Goal: Information Seeking & Learning: Find specific fact

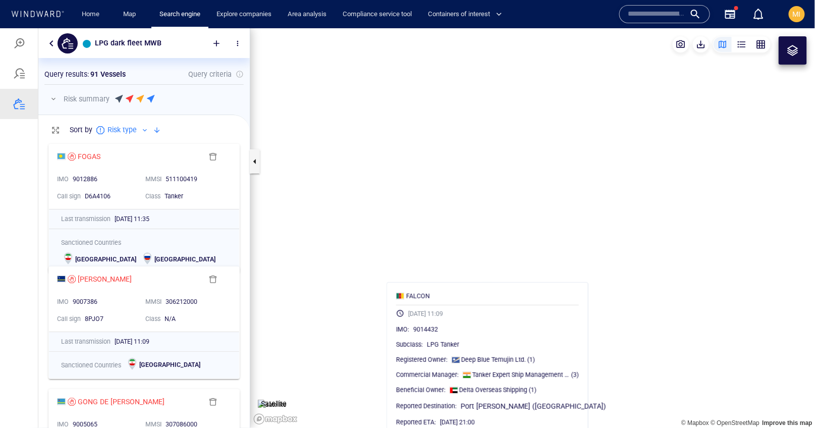
scroll to position [289, 211]
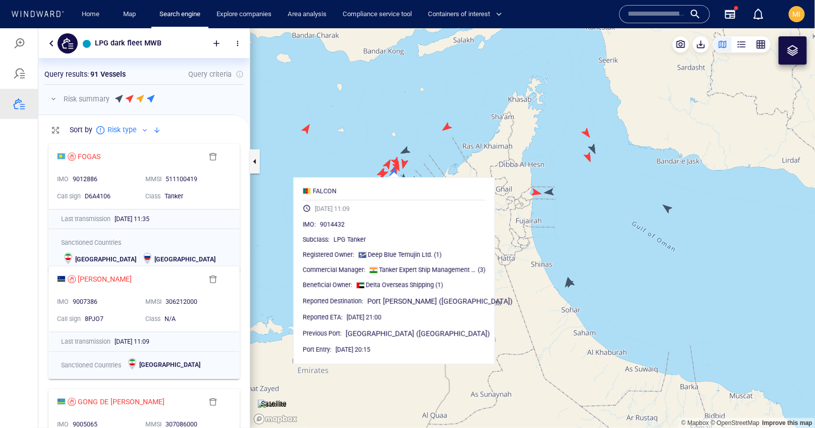
click at [305, 154] on canvas "Map" at bounding box center [532, 228] width 565 height 400
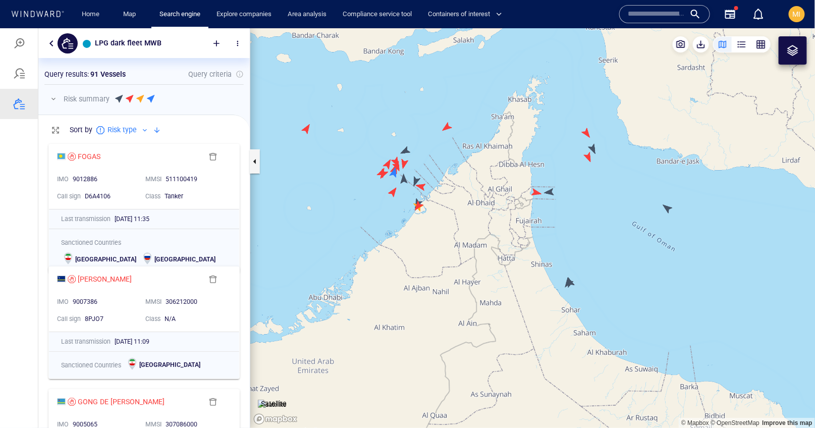
drag, startPoint x: 553, startPoint y: 171, endPoint x: 416, endPoint y: 164, distance: 137.4
click at [423, 164] on canvas "Map" at bounding box center [532, 228] width 565 height 400
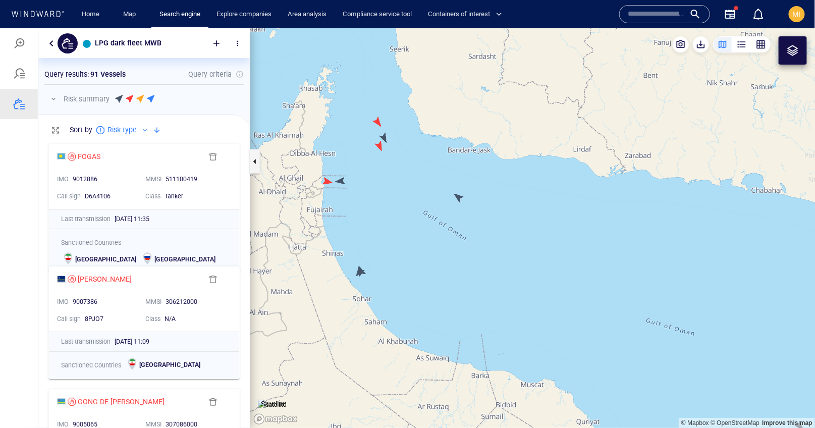
drag, startPoint x: 563, startPoint y: 179, endPoint x: 512, endPoint y: 191, distance: 52.5
click at [512, 191] on canvas "Map" at bounding box center [532, 228] width 565 height 400
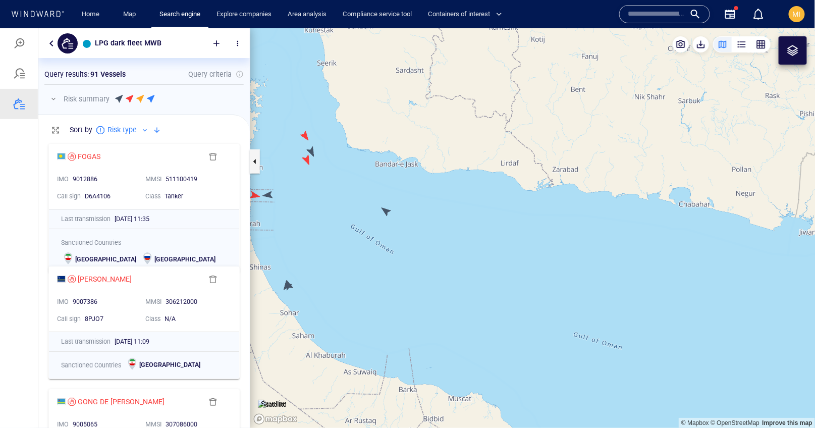
drag, startPoint x: 367, startPoint y: 260, endPoint x: 480, endPoint y: 209, distance: 124.2
click at [482, 207] on canvas "Map" at bounding box center [532, 228] width 565 height 400
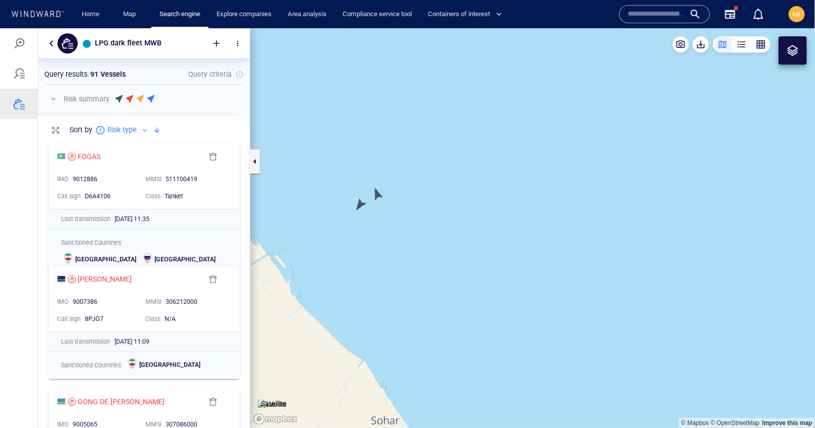
click at [379, 192] on canvas "Map" at bounding box center [532, 228] width 565 height 400
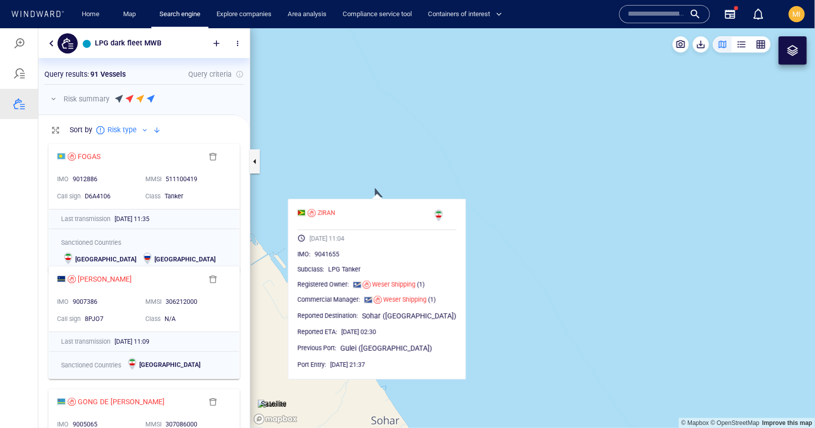
click at [407, 186] on canvas "Map" at bounding box center [532, 228] width 565 height 400
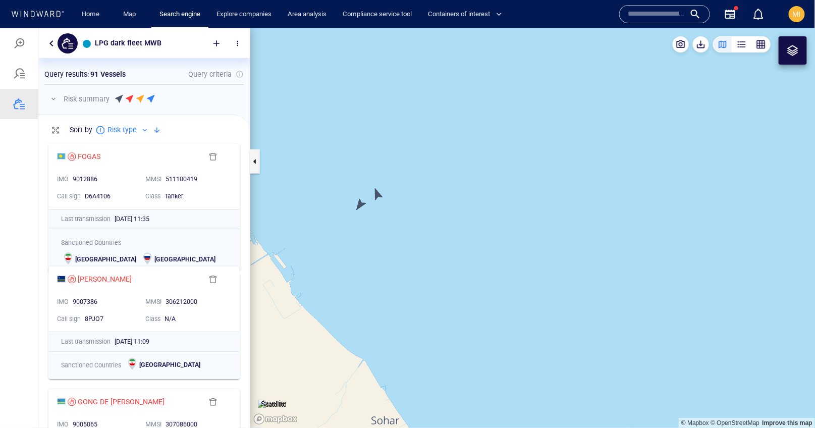
click at [360, 204] on canvas "Map" at bounding box center [532, 228] width 565 height 400
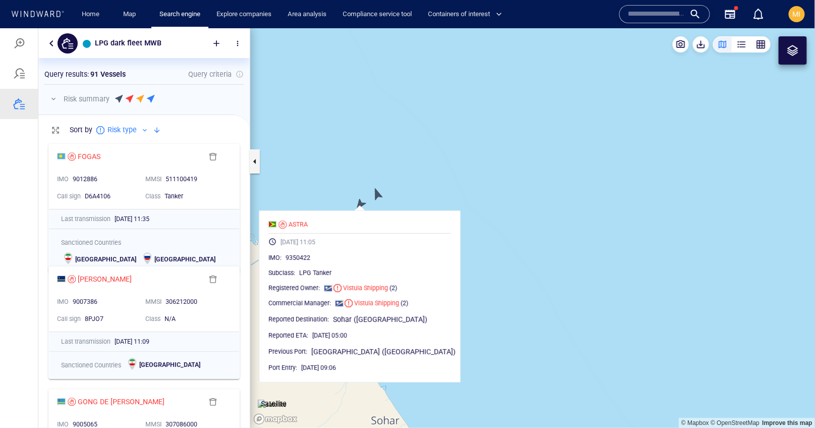
click at [409, 184] on canvas "Map" at bounding box center [532, 228] width 565 height 400
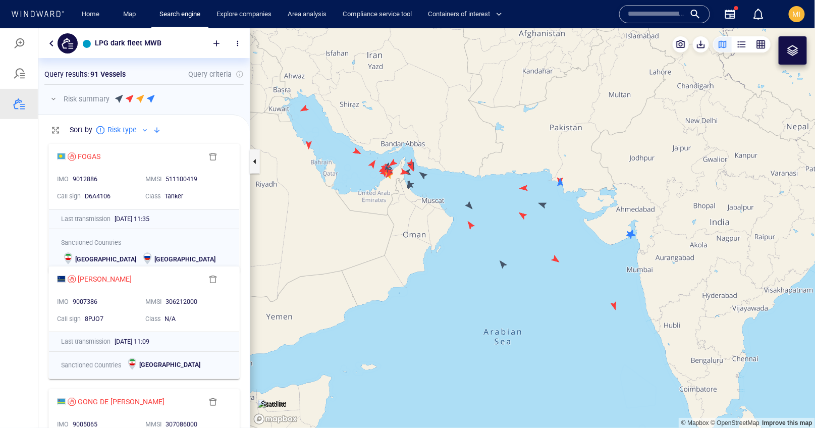
drag, startPoint x: 460, startPoint y: 180, endPoint x: 371, endPoint y: 159, distance: 91.8
click at [371, 159] on canvas "Map" at bounding box center [532, 228] width 565 height 400
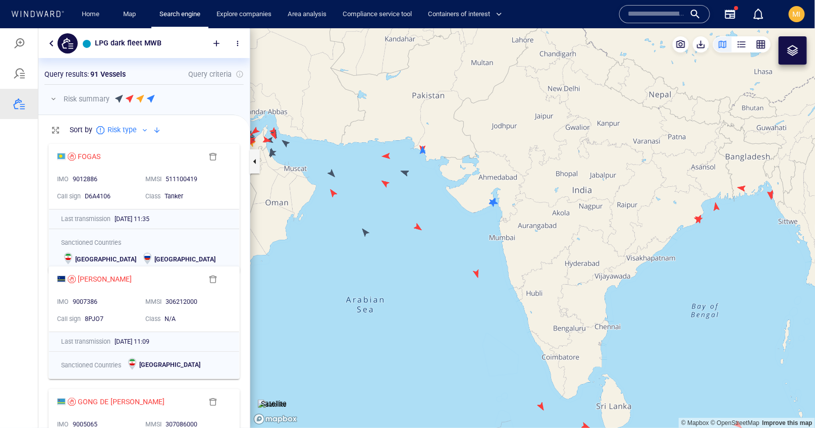
click at [406, 174] on canvas "Map" at bounding box center [532, 228] width 565 height 400
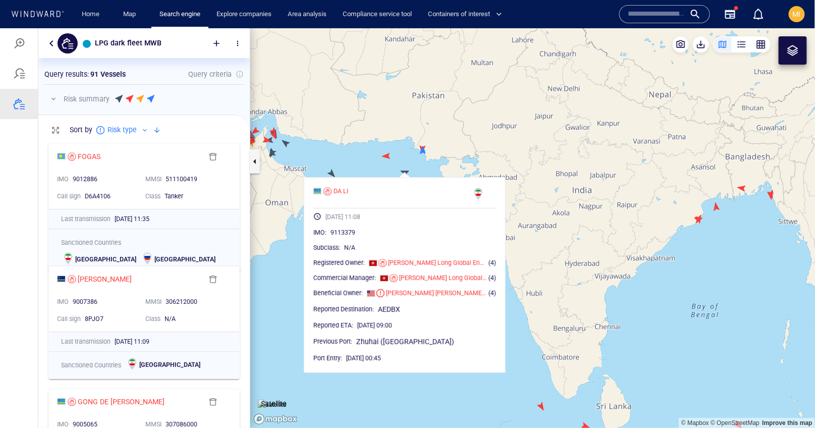
click at [381, 165] on canvas "Map" at bounding box center [532, 228] width 565 height 400
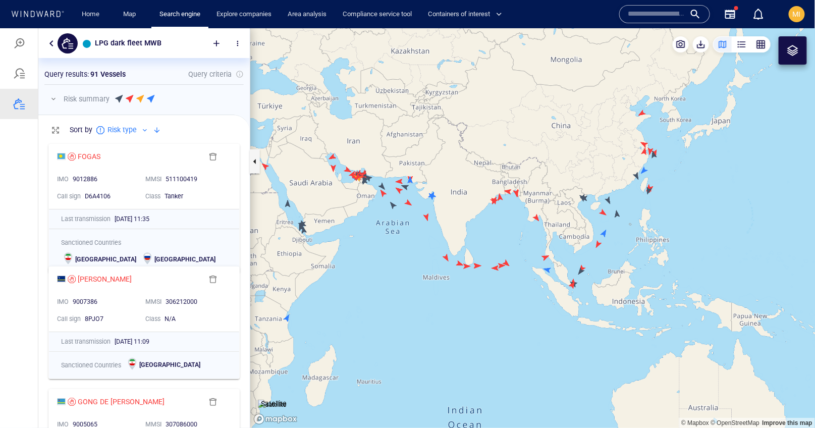
drag, startPoint x: 564, startPoint y: 213, endPoint x: 445, endPoint y: 178, distance: 123.7
click at [446, 178] on canvas "Map" at bounding box center [532, 228] width 565 height 400
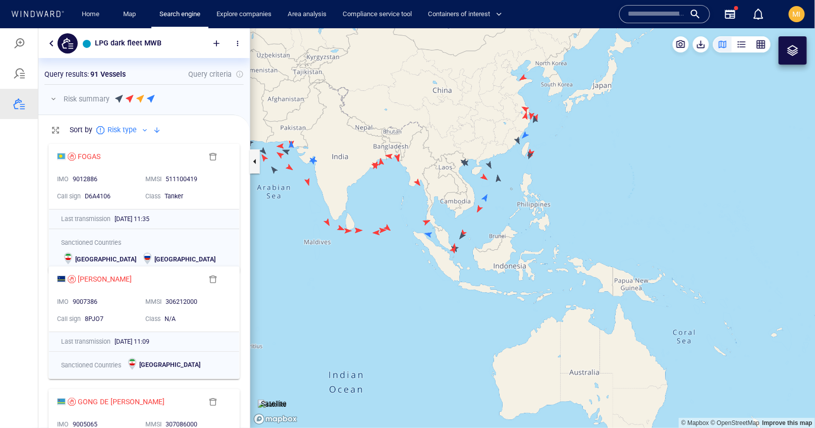
drag, startPoint x: 451, startPoint y: 208, endPoint x: 471, endPoint y: 220, distance: 23.1
click at [471, 220] on canvas "Map" at bounding box center [532, 228] width 565 height 400
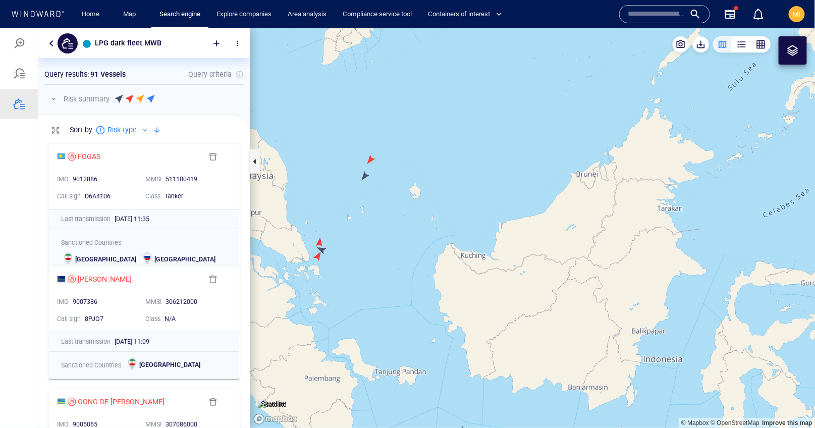
drag, startPoint x: 348, startPoint y: 256, endPoint x: 416, endPoint y: 256, distance: 68.1
click at [416, 256] on canvas "Map" at bounding box center [532, 228] width 565 height 400
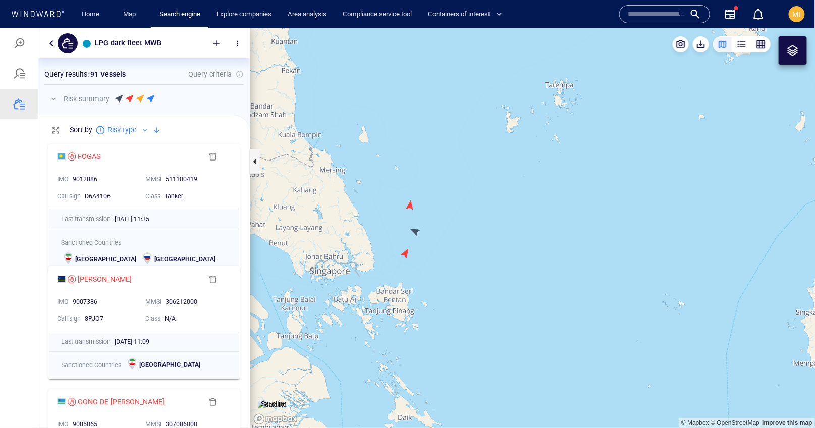
click at [405, 251] on canvas "Map" at bounding box center [532, 228] width 565 height 400
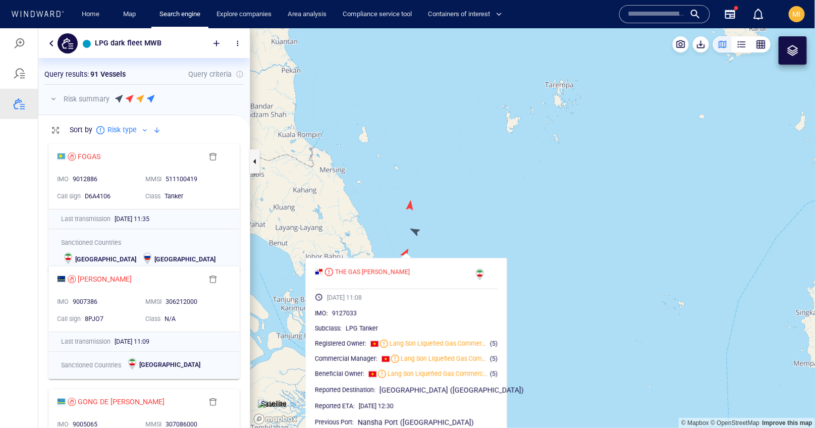
click at [417, 231] on canvas "Map" at bounding box center [532, 228] width 565 height 400
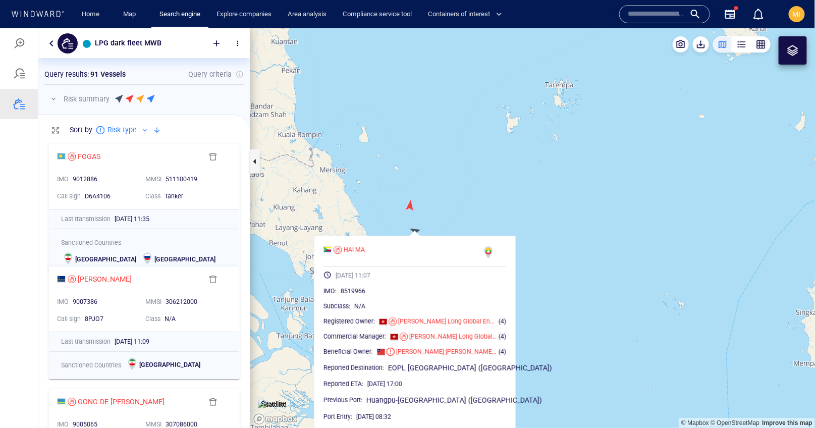
click at [411, 204] on canvas "Map" at bounding box center [532, 228] width 565 height 400
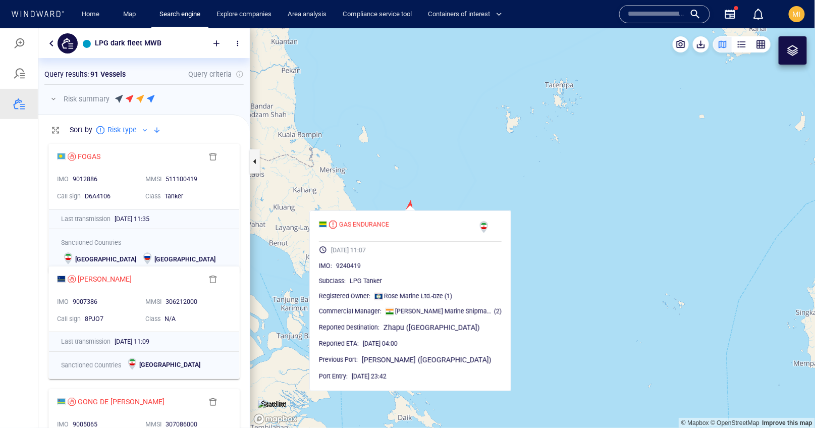
click at [496, 193] on canvas "Map" at bounding box center [532, 228] width 565 height 400
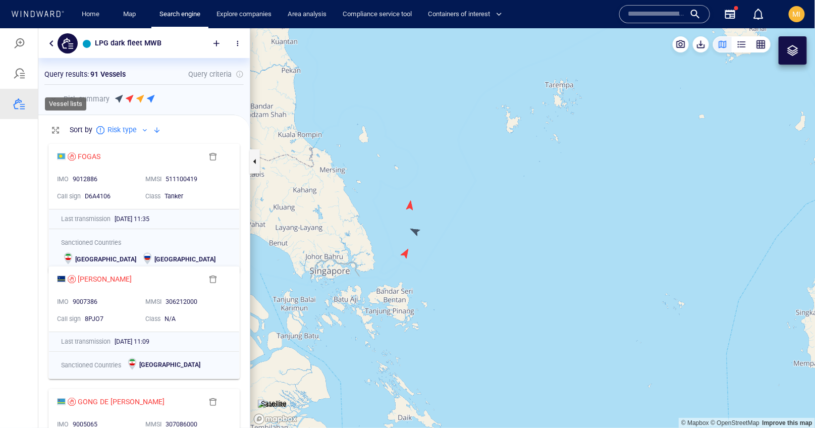
click at [20, 106] on div at bounding box center [19, 103] width 12 height 12
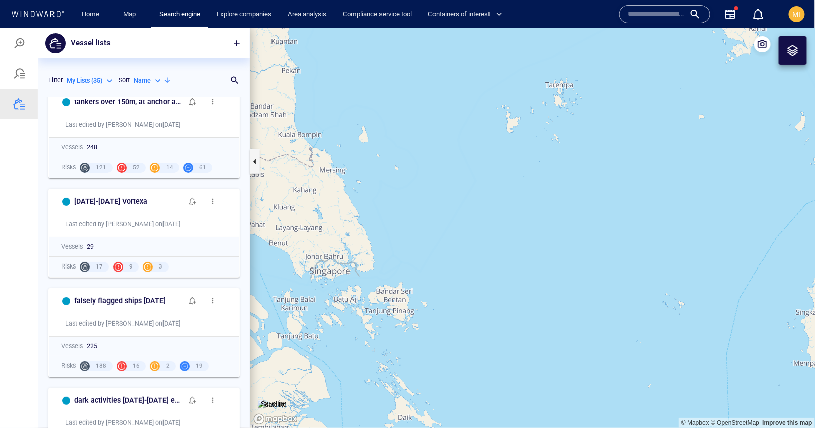
scroll to position [22, 0]
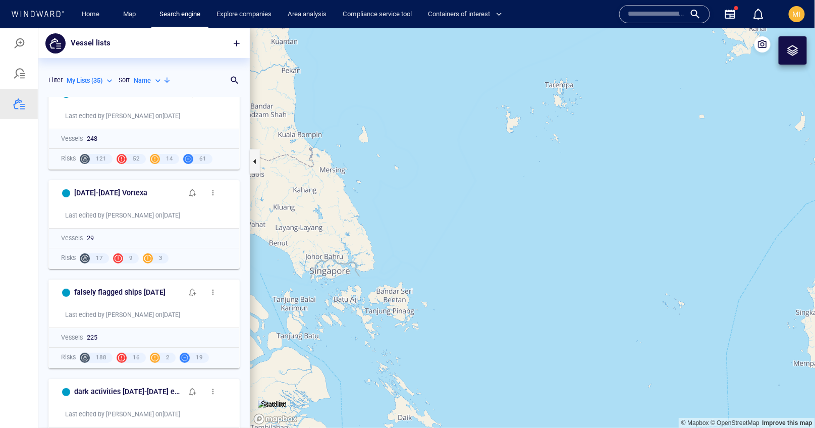
click at [95, 82] on p "My Lists ( 35 )" at bounding box center [85, 80] width 36 height 9
click at [97, 112] on p "My Lists ( 35 )" at bounding box center [93, 110] width 36 height 9
click at [196, 81] on p "Search for a list name" at bounding box center [131, 80] width 144 height 12
type input "**********"
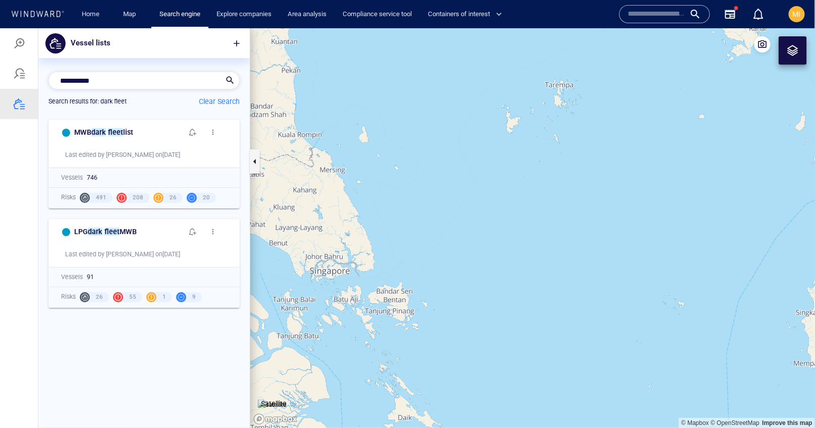
scroll to position [0, 0]
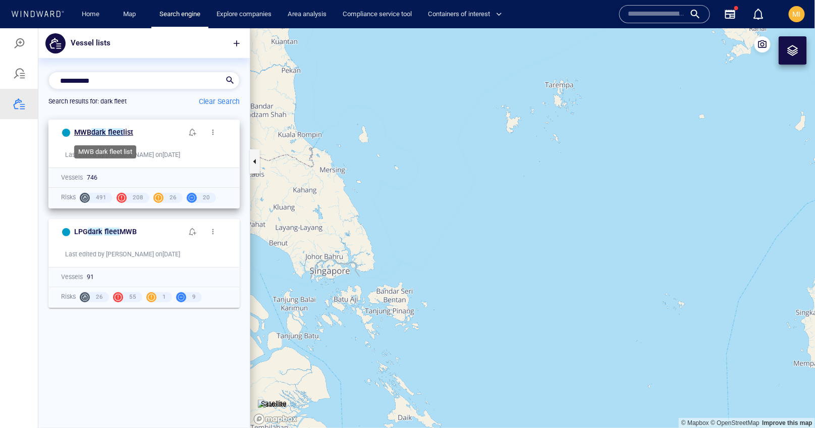
click at [109, 131] on mark "fleet" at bounding box center [115, 132] width 15 height 8
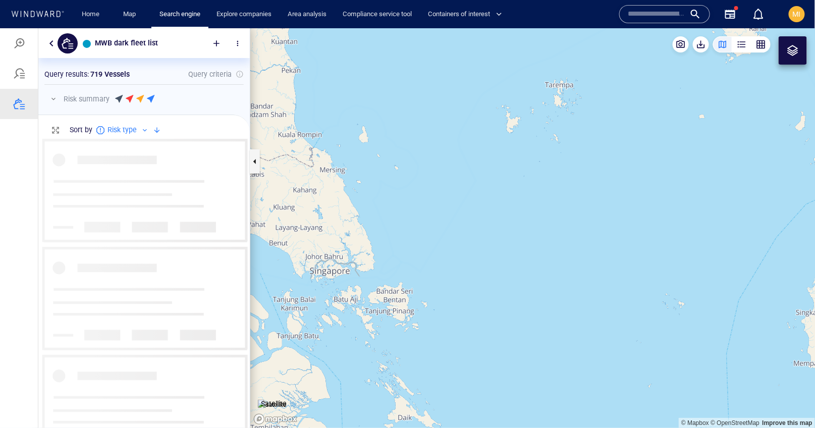
scroll to position [289, 211]
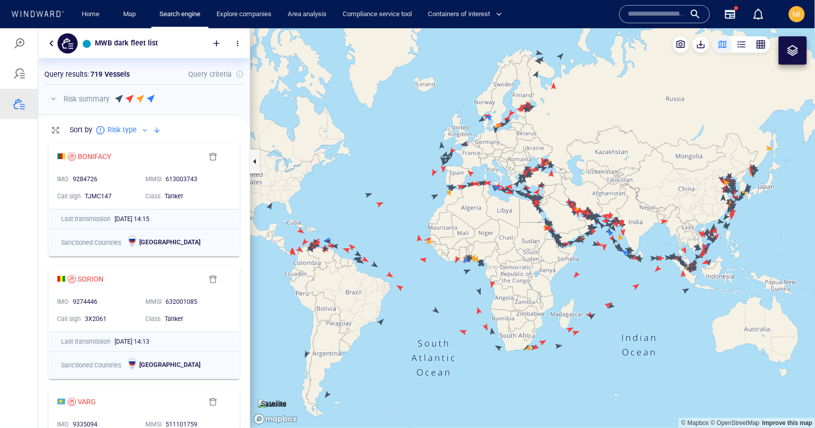
drag, startPoint x: 552, startPoint y: 211, endPoint x: 388, endPoint y: 186, distance: 166.3
click at [388, 186] on canvas "Map" at bounding box center [532, 228] width 565 height 400
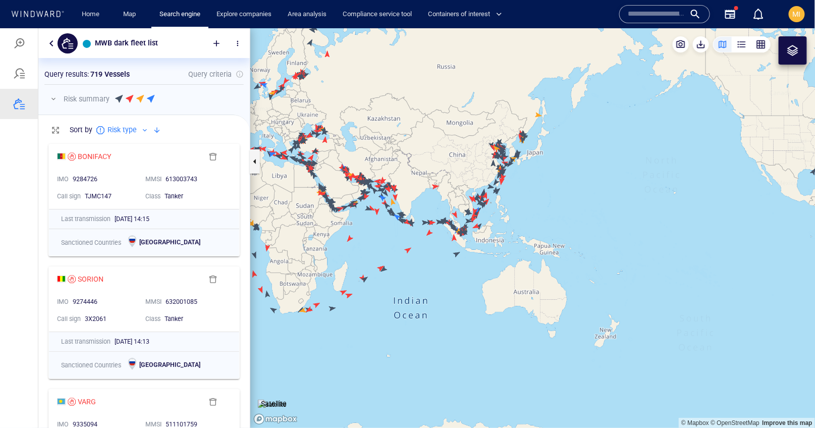
drag, startPoint x: 428, startPoint y: 227, endPoint x: 489, endPoint y: 233, distance: 61.2
click at [489, 233] on canvas "Map" at bounding box center [532, 228] width 565 height 400
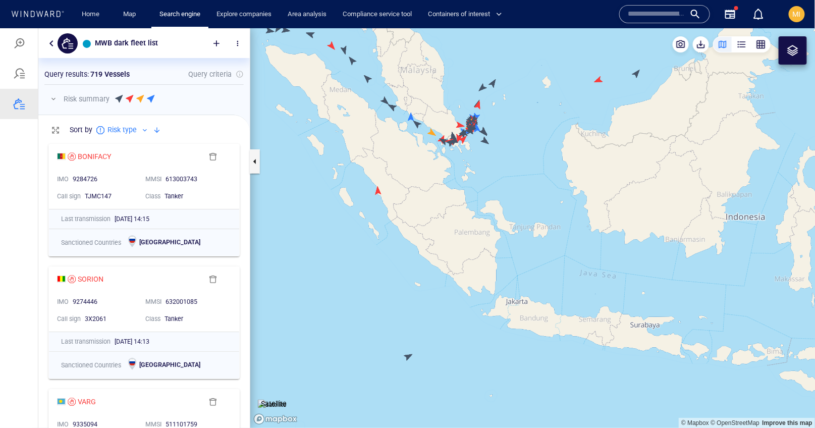
drag, startPoint x: 467, startPoint y: 161, endPoint x: 459, endPoint y: 235, distance: 74.6
click at [460, 234] on canvas "Map" at bounding box center [532, 228] width 565 height 400
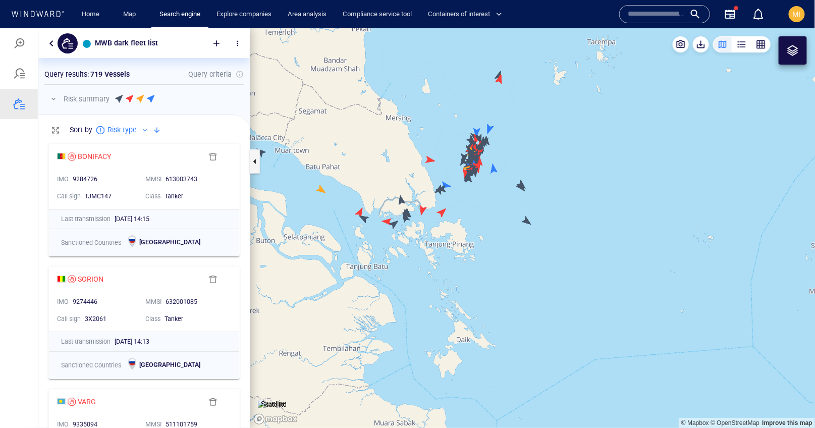
drag, startPoint x: 475, startPoint y: 183, endPoint x: 467, endPoint y: 229, distance: 46.0
click at [468, 226] on canvas "Map" at bounding box center [532, 228] width 565 height 400
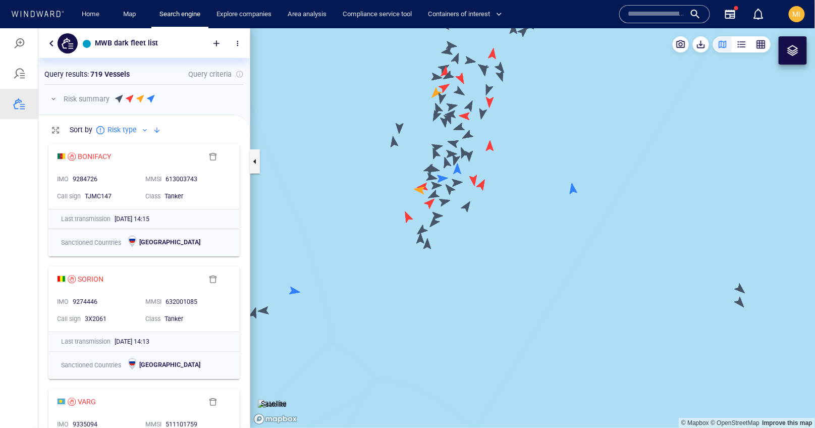
click at [429, 243] on canvas "Map" at bounding box center [532, 228] width 565 height 400
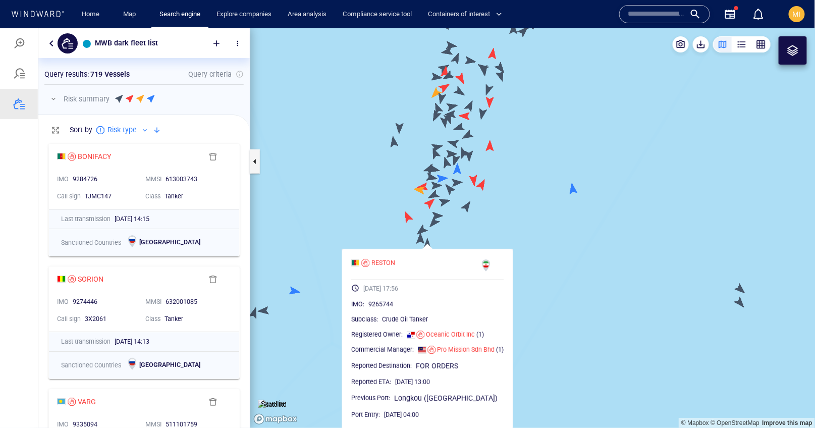
click at [429, 243] on canvas "Map" at bounding box center [532, 228] width 565 height 400
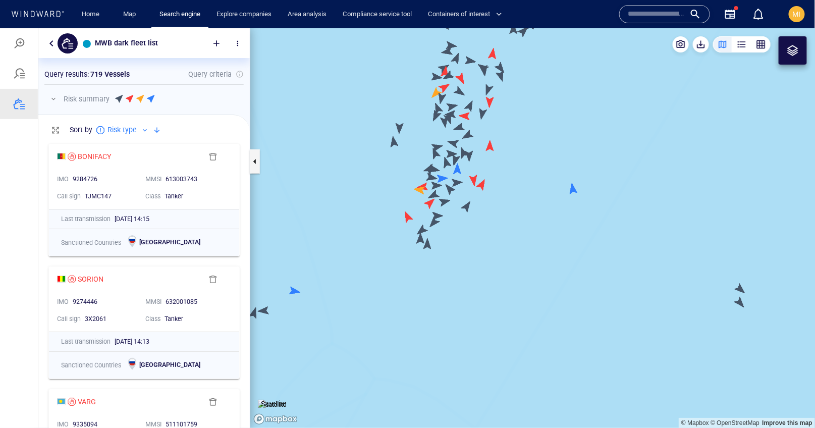
click at [420, 239] on canvas "Map" at bounding box center [532, 228] width 565 height 400
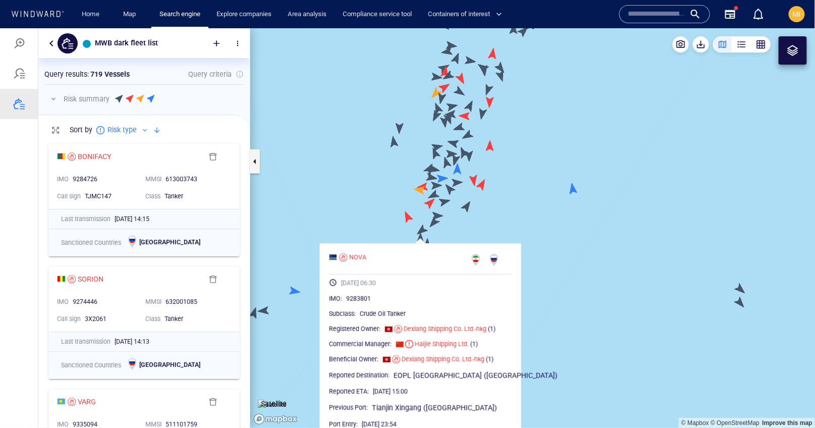
click at [420, 239] on canvas "Map" at bounding box center [532, 228] width 565 height 400
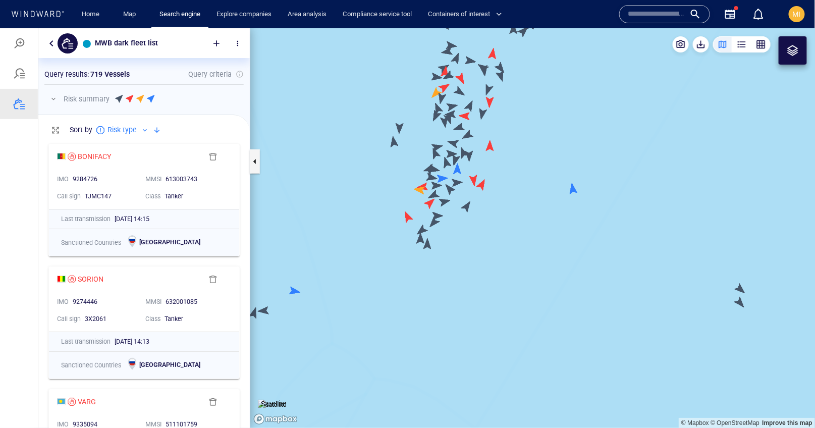
click at [421, 229] on canvas "Map" at bounding box center [532, 228] width 565 height 400
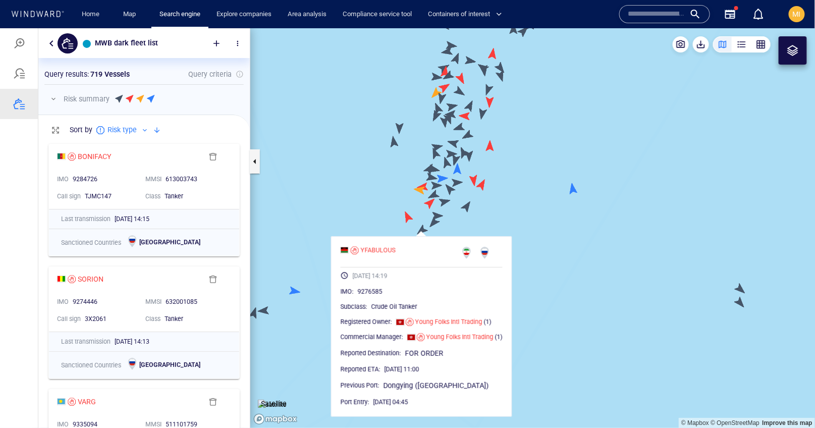
click at [421, 229] on canvas "Map" at bounding box center [532, 228] width 565 height 400
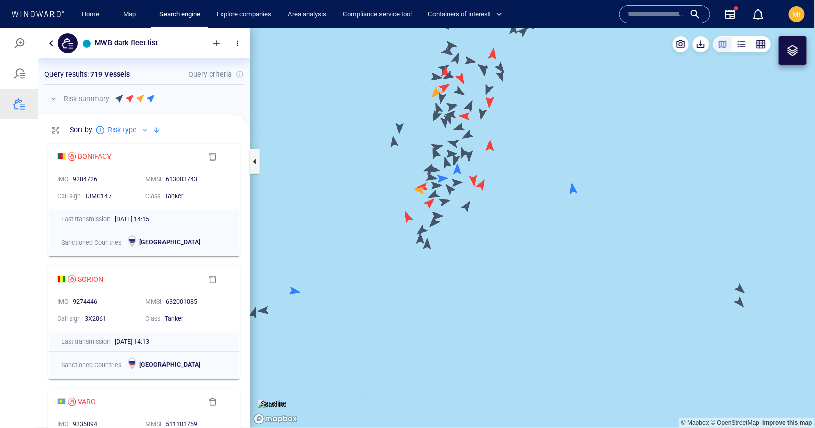
click at [432, 223] on canvas "Map" at bounding box center [532, 228] width 565 height 400
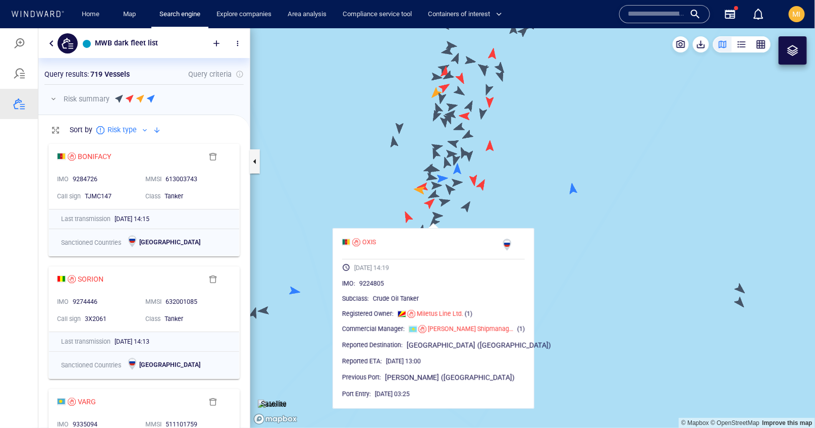
click at [432, 222] on canvas "Map" at bounding box center [532, 228] width 565 height 400
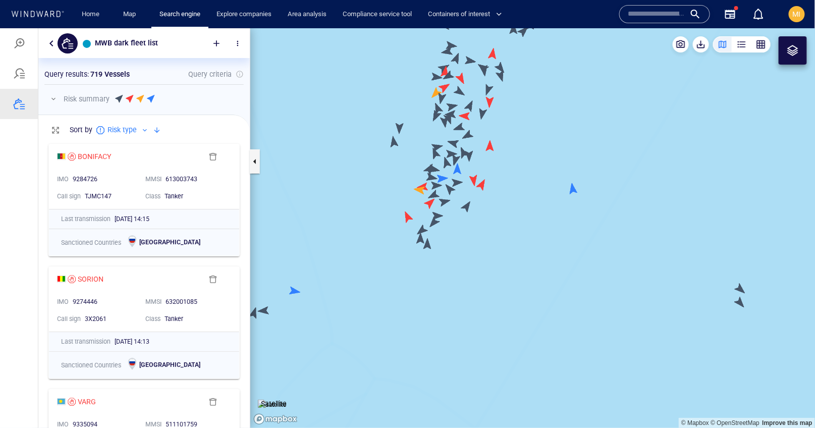
click at [435, 216] on canvas "Map" at bounding box center [532, 228] width 565 height 400
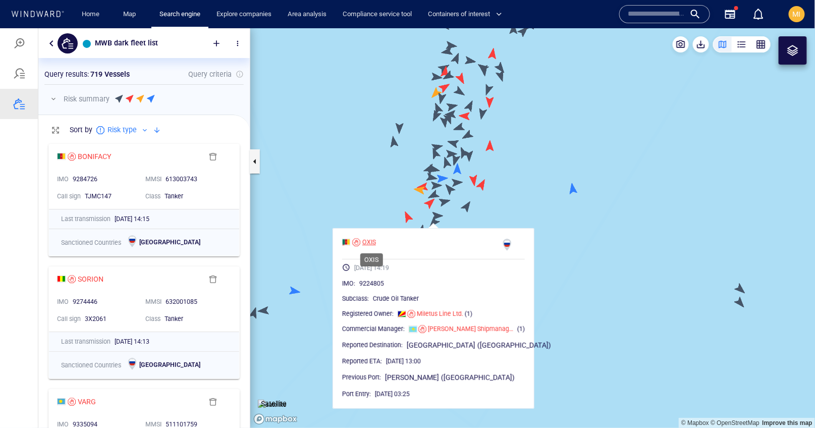
click at [372, 241] on div "OXIS" at bounding box center [369, 241] width 14 height 9
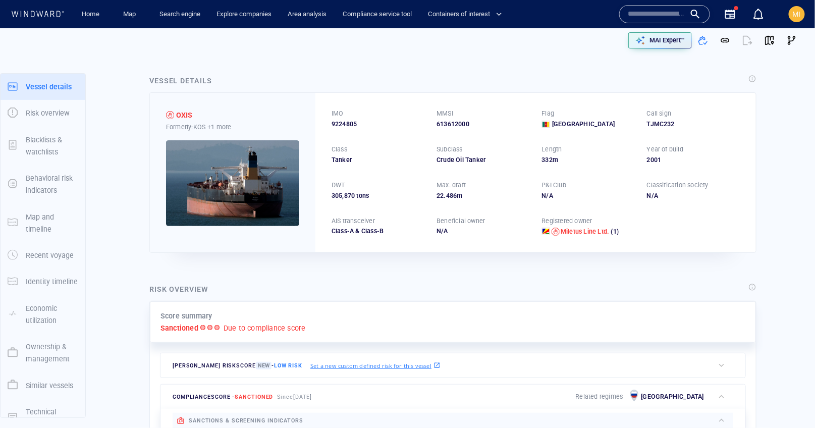
drag, startPoint x: 419, startPoint y: 203, endPoint x: 371, endPoint y: 199, distance: 47.6
click at [371, 199] on div "IMO 9224805 MMSI 613612000 Flag [GEOGRAPHIC_DATA] Call sign TJMC232 Class Tanke…" at bounding box center [535, 172] width 440 height 159
click at [95, 15] on link "Home" at bounding box center [91, 15] width 26 height 18
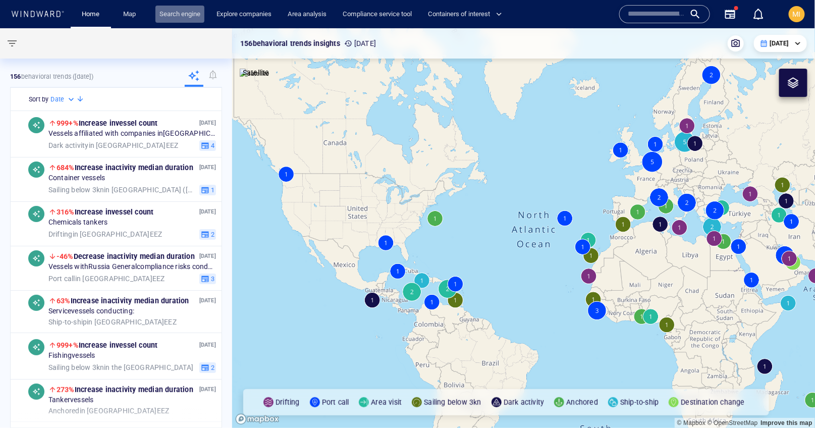
click at [177, 16] on link "Search engine" at bounding box center [179, 15] width 49 height 18
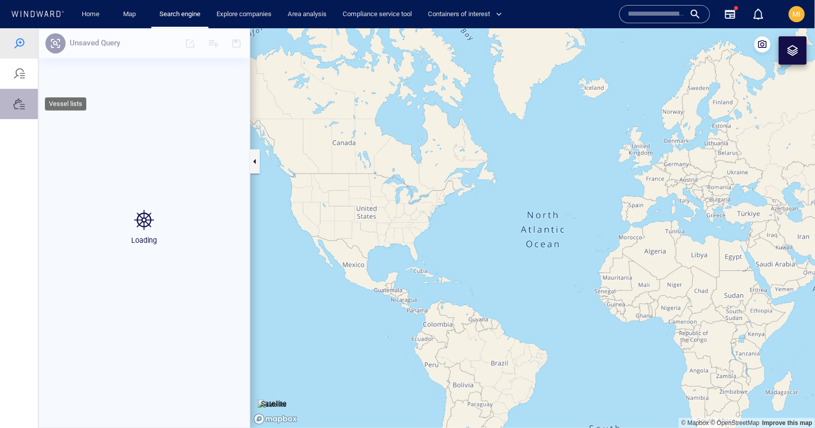
click at [19, 104] on div at bounding box center [19, 103] width 12 height 12
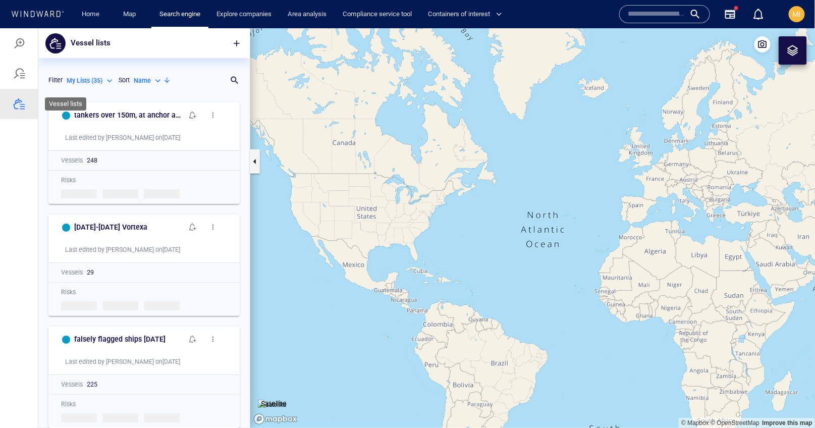
scroll to position [330, 211]
click at [19, 39] on div at bounding box center [19, 43] width 12 height 12
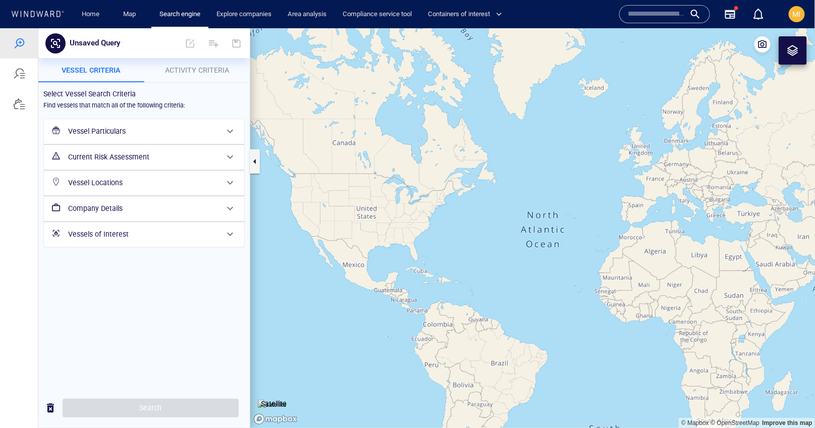
click at [117, 135] on h6 "Vessel Particulars" at bounding box center [143, 131] width 150 height 13
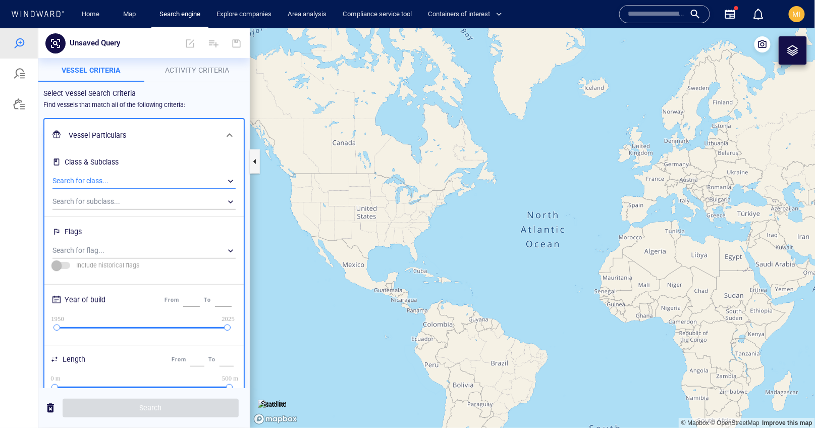
click at [121, 178] on div "​" at bounding box center [143, 180] width 183 height 15
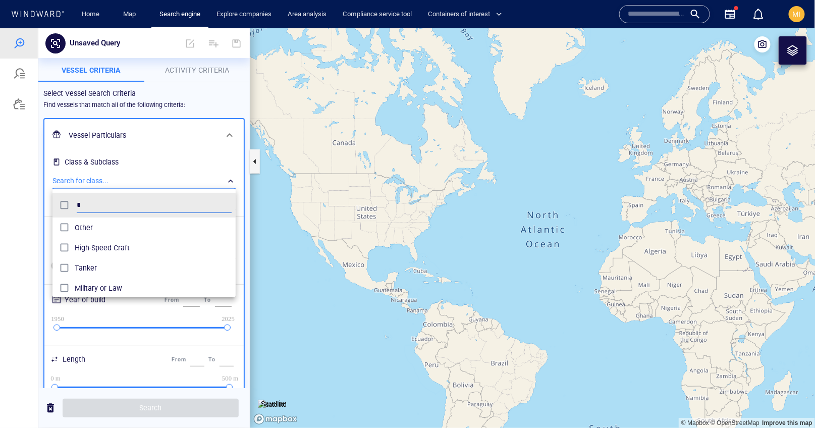
scroll to position [100, 183]
type input "******"
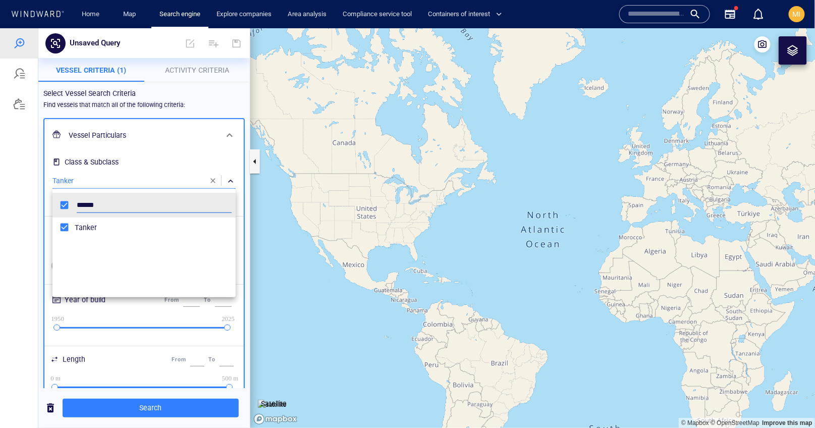
click at [192, 167] on div at bounding box center [407, 228] width 815 height 400
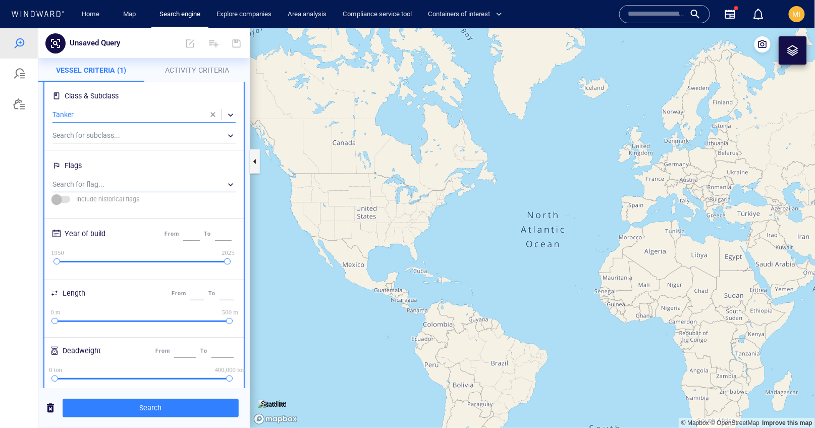
scroll to position [92, 0]
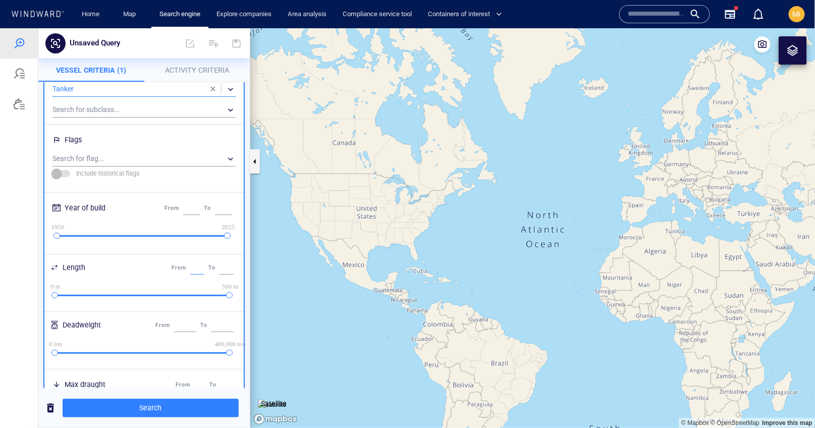
click at [190, 267] on input "*" at bounding box center [197, 267] width 14 height 13
type input "*"
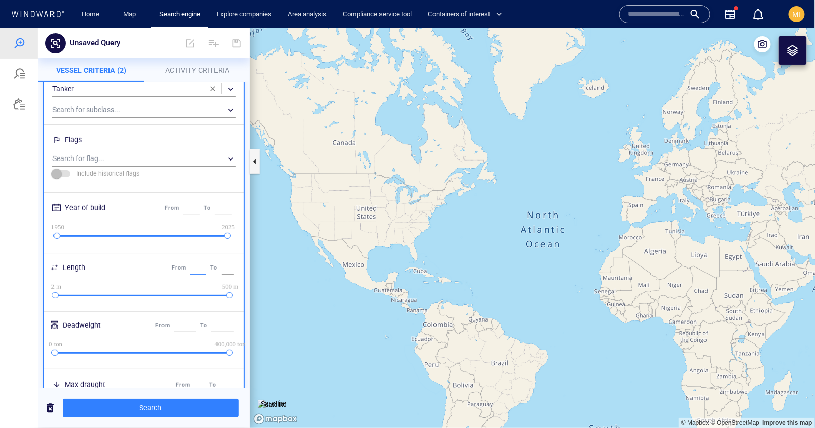
type input "*"
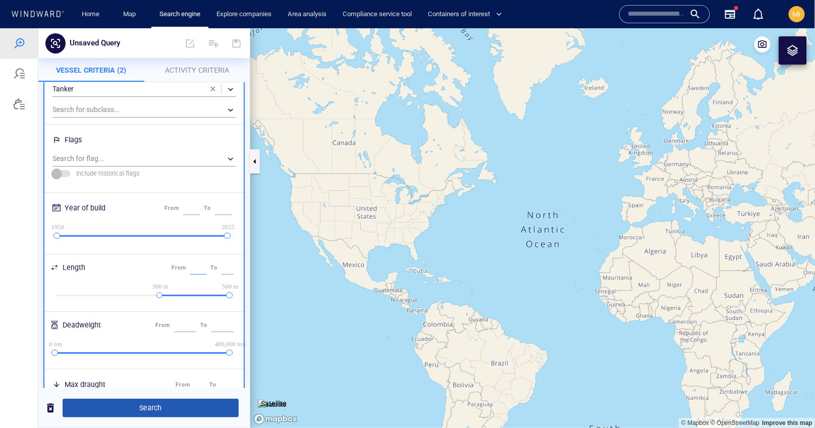
type input "***"
click at [174, 410] on span "Search" at bounding box center [151, 407] width 160 height 13
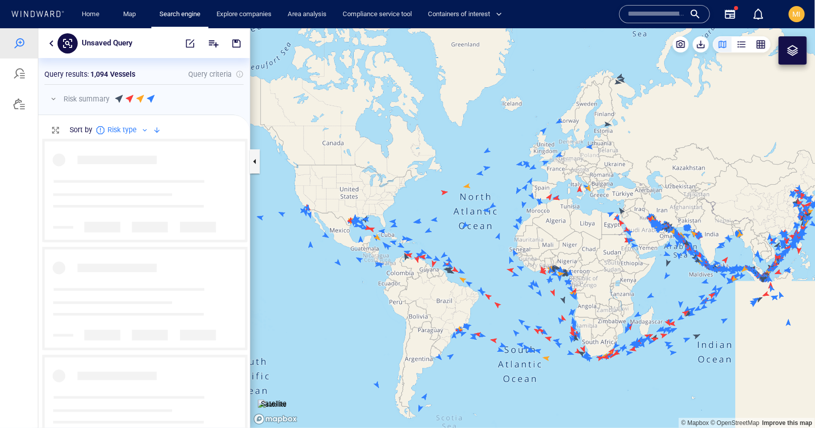
scroll to position [289, 211]
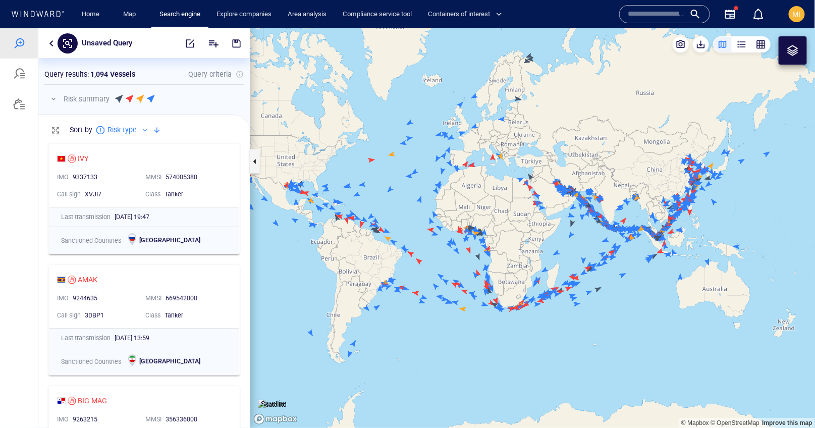
drag, startPoint x: 445, startPoint y: 223, endPoint x: 382, endPoint y: 193, distance: 69.9
click at [383, 193] on canvas "Map" at bounding box center [532, 228] width 565 height 400
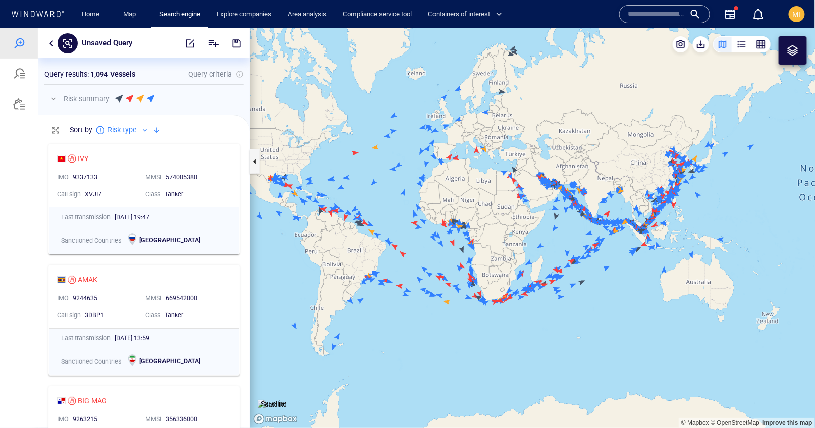
drag, startPoint x: 455, startPoint y: 212, endPoint x: 352, endPoint y: 206, distance: 103.6
click at [353, 206] on canvas "Map" at bounding box center [532, 228] width 565 height 400
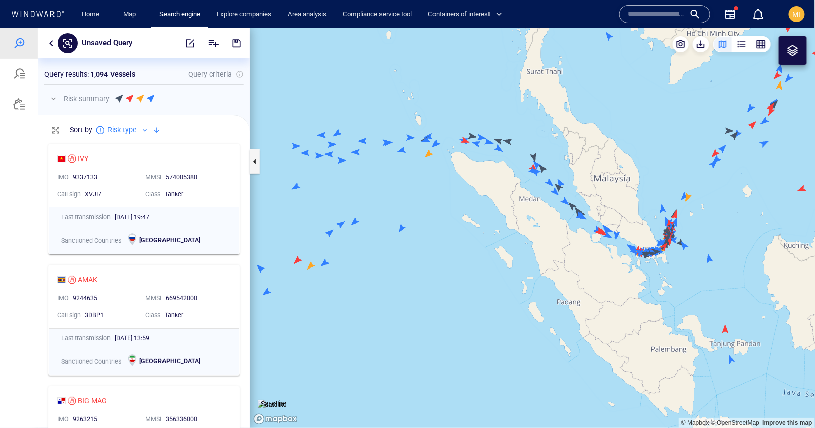
drag, startPoint x: 550, startPoint y: 217, endPoint x: 414, endPoint y: 210, distance: 136.4
click at [415, 210] on canvas "Map" at bounding box center [532, 228] width 565 height 400
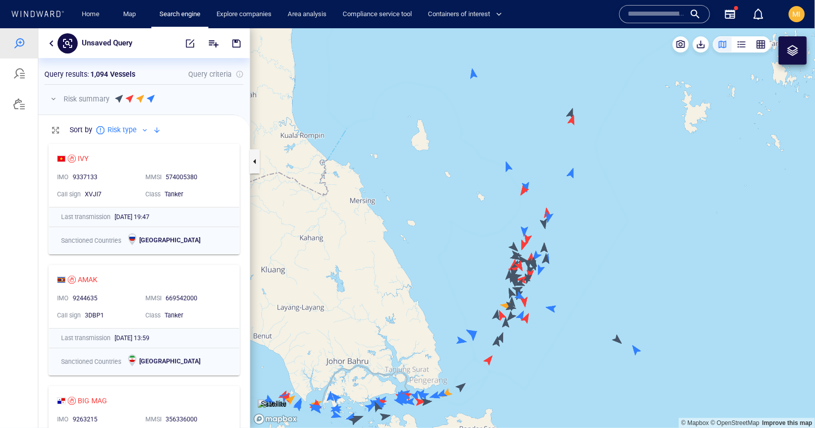
drag, startPoint x: 427, startPoint y: 332, endPoint x: 459, endPoint y: 220, distance: 116.4
click at [458, 221] on canvas "Map" at bounding box center [532, 228] width 565 height 400
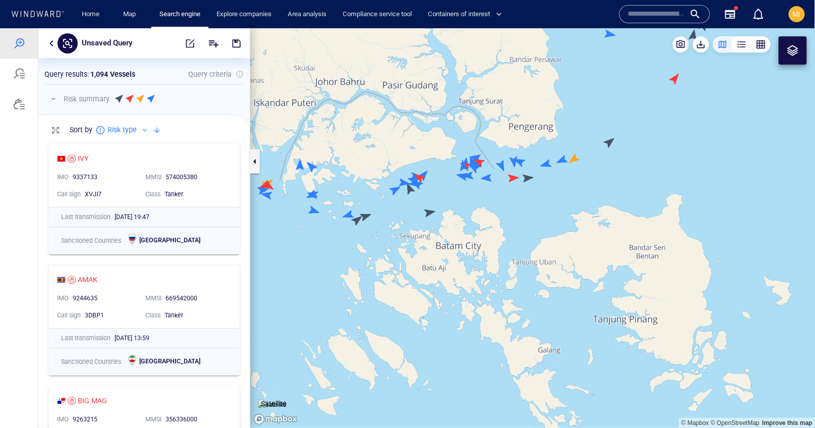
drag, startPoint x: 358, startPoint y: 198, endPoint x: 442, endPoint y: 205, distance: 84.5
click at [442, 205] on canvas "Map" at bounding box center [532, 228] width 565 height 400
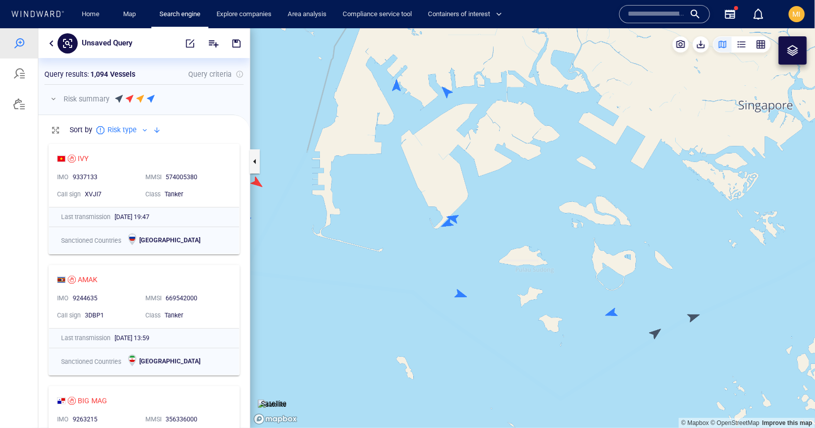
click at [398, 90] on canvas "Map" at bounding box center [532, 228] width 565 height 400
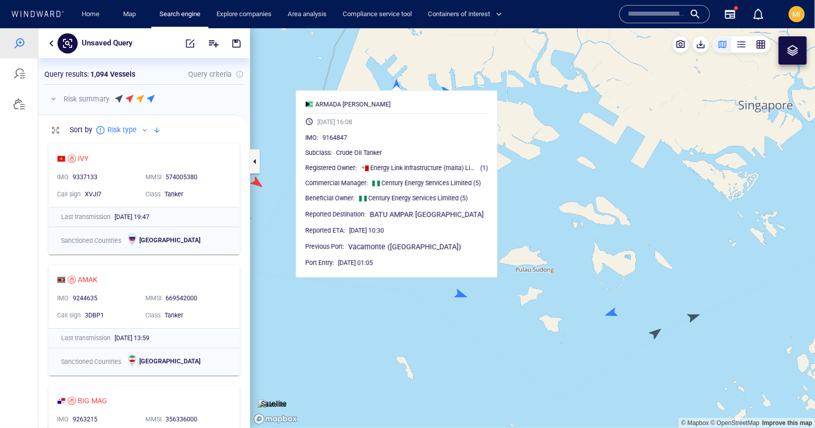
click at [424, 83] on canvas "Map" at bounding box center [532, 228] width 565 height 400
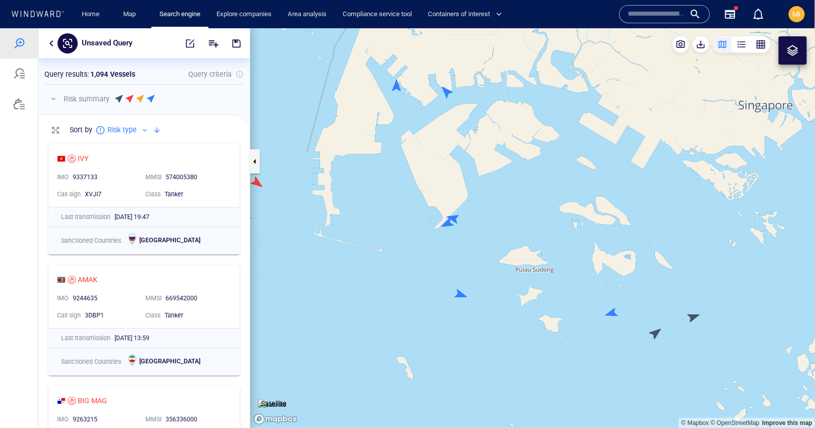
click at [447, 92] on canvas "Map" at bounding box center [532, 228] width 565 height 400
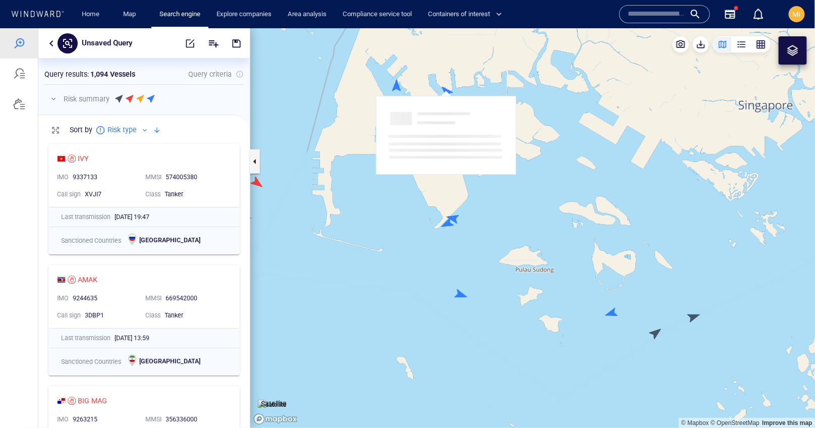
click at [447, 92] on canvas "Map" at bounding box center [532, 228] width 565 height 400
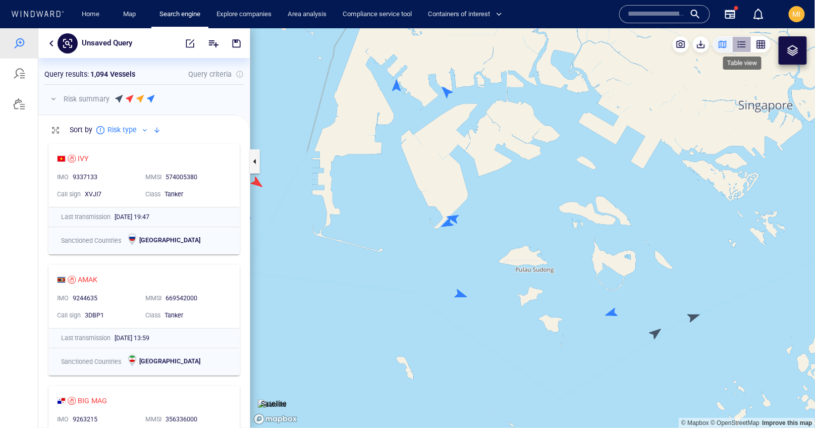
click at [740, 43] on div "button" at bounding box center [741, 44] width 10 height 10
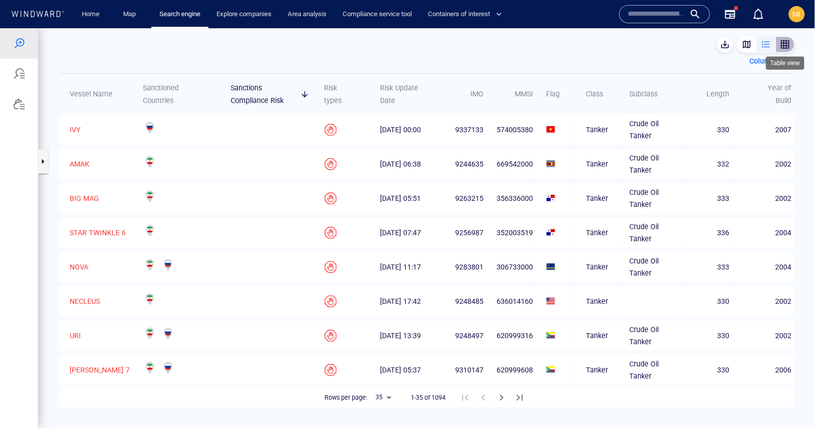
click at [784, 44] on div "button" at bounding box center [785, 44] width 10 height 10
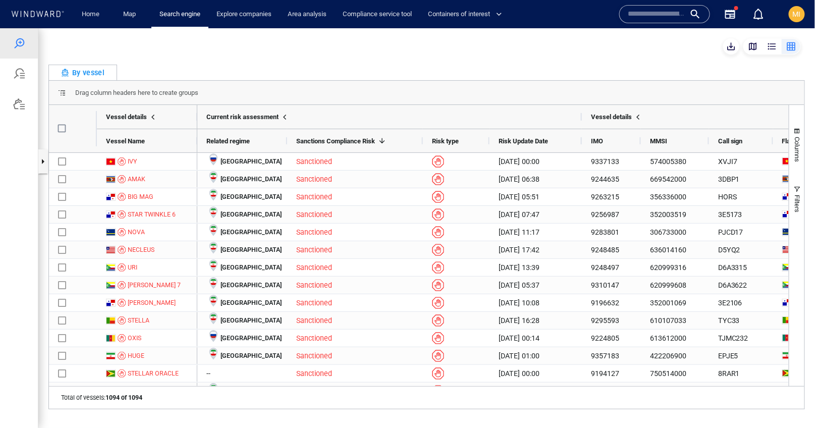
scroll to position [0, 74]
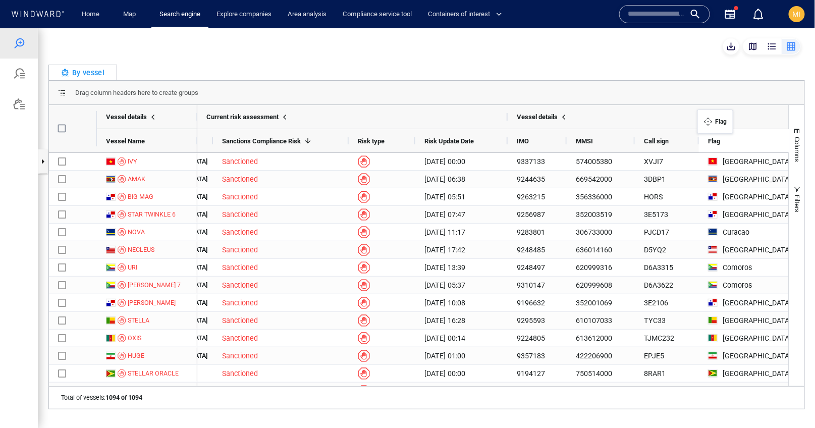
drag, startPoint x: 712, startPoint y: 138, endPoint x: 697, endPoint y: 109, distance: 33.2
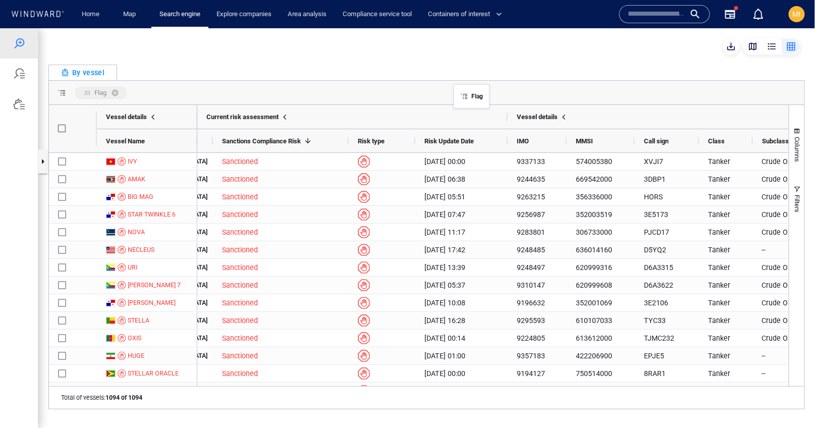
drag, startPoint x: 648, startPoint y: 144, endPoint x: 459, endPoint y: 90, distance: 197.2
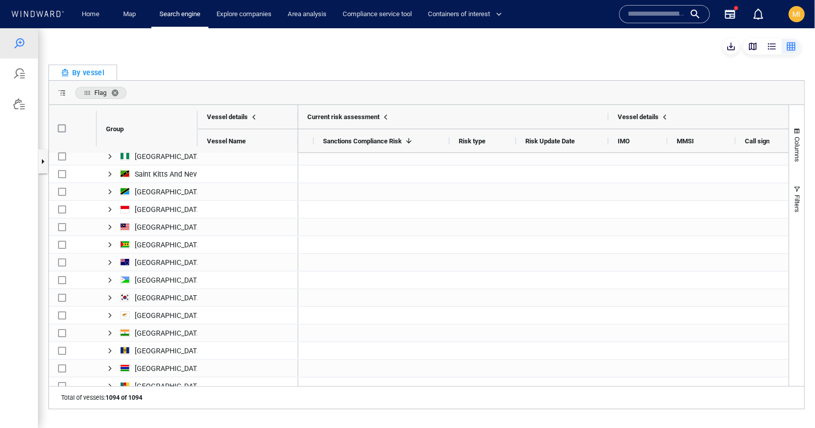
scroll to position [0, 0]
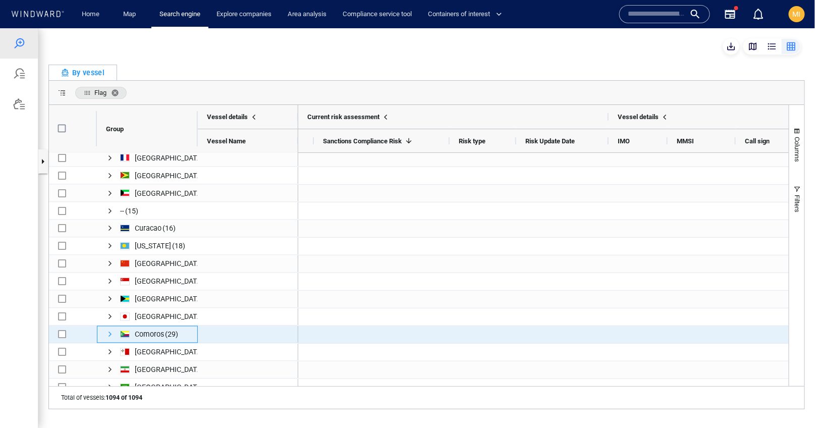
click at [109, 332] on span "Press SPACE to select this row." at bounding box center [110, 334] width 8 height 8
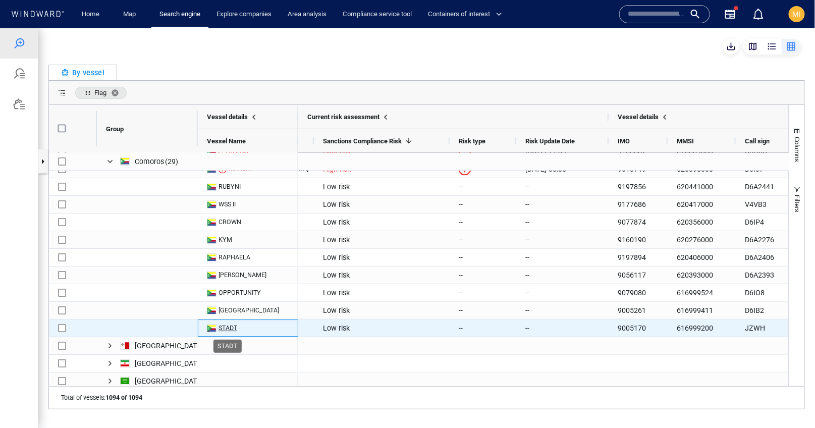
click at [224, 326] on div "STADT" at bounding box center [227, 327] width 19 height 9
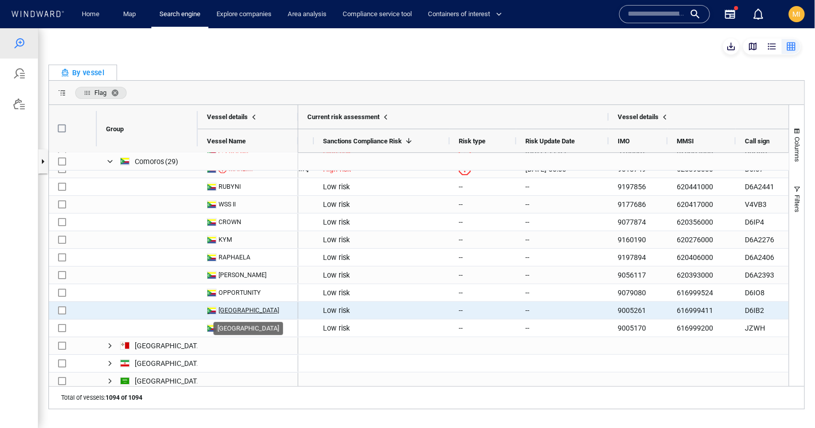
click at [230, 307] on div "TULA" at bounding box center [248, 309] width 61 height 9
